Goal: Navigation & Orientation: Understand site structure

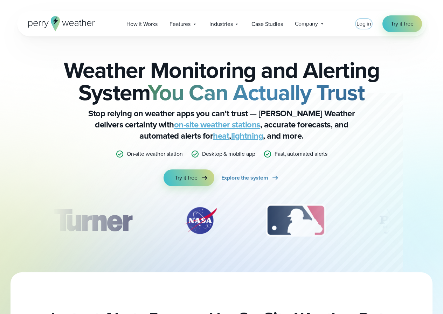
click at [361, 26] on span "Log in" at bounding box center [363, 24] width 15 height 8
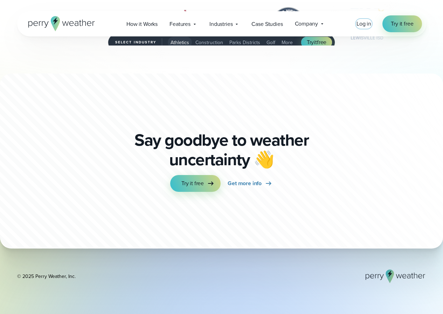
scroll to position [2136, 0]
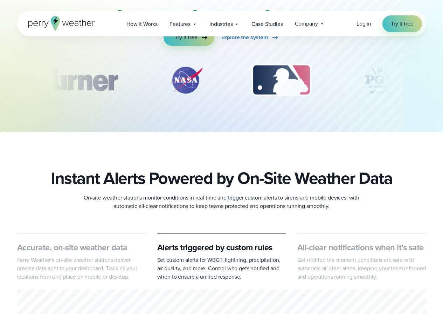
scroll to position [245, 0]
